Goal: Task Accomplishment & Management: Complete application form

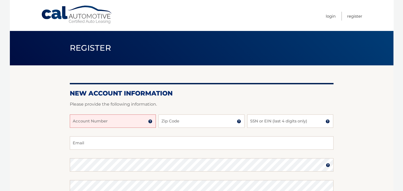
click at [144, 125] on input "Account Number" at bounding box center [113, 120] width 86 height 13
type input "44456023973"
click at [204, 121] on input "Zip Code" at bounding box center [201, 120] width 86 height 13
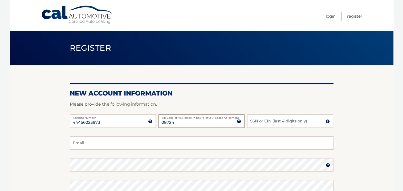
type input "08724"
click at [256, 120] on input "SSN or EIN (last 4 digits only)" at bounding box center [290, 120] width 86 height 13
type input "3928"
click at [146, 148] on input "Email" at bounding box center [202, 142] width 264 height 13
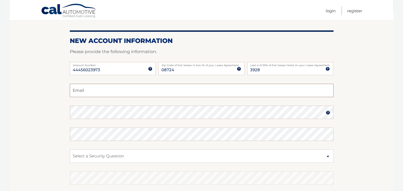
scroll to position [53, 0]
click at [110, 89] on input "Email" at bounding box center [202, 89] width 264 height 13
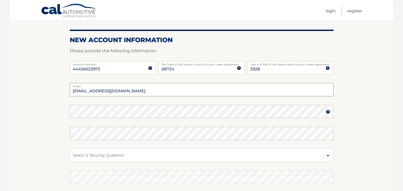
type input "frenmichael52@gmail.com"
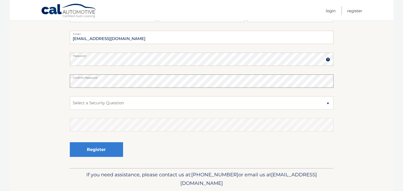
scroll to position [107, 0]
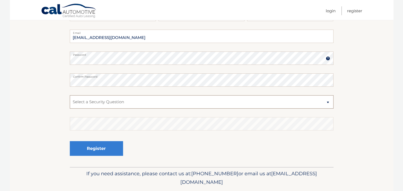
click at [328, 101] on select "Select a Security Question What was the name of your elementary school? What is…" at bounding box center [202, 101] width 264 height 13
select select "2"
click at [70, 95] on select "Select a Security Question What was the name of your elementary school? What is…" at bounding box center [202, 101] width 264 height 13
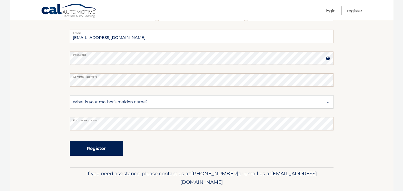
click at [109, 147] on button "Register" at bounding box center [96, 148] width 53 height 15
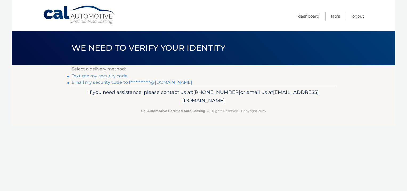
click at [81, 76] on link "Text me my security code" at bounding box center [100, 75] width 56 height 5
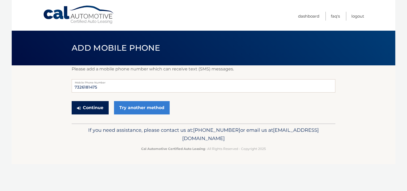
click at [91, 107] on button "Continue" at bounding box center [90, 107] width 37 height 13
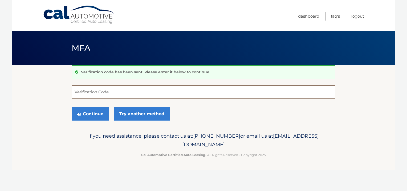
click at [87, 90] on input "Verification Code" at bounding box center [204, 91] width 264 height 13
type input "603492"
click at [96, 115] on button "Continue" at bounding box center [90, 113] width 37 height 13
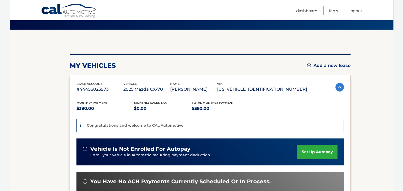
scroll to position [27, 0]
